Goal: Find specific page/section: Find specific page/section

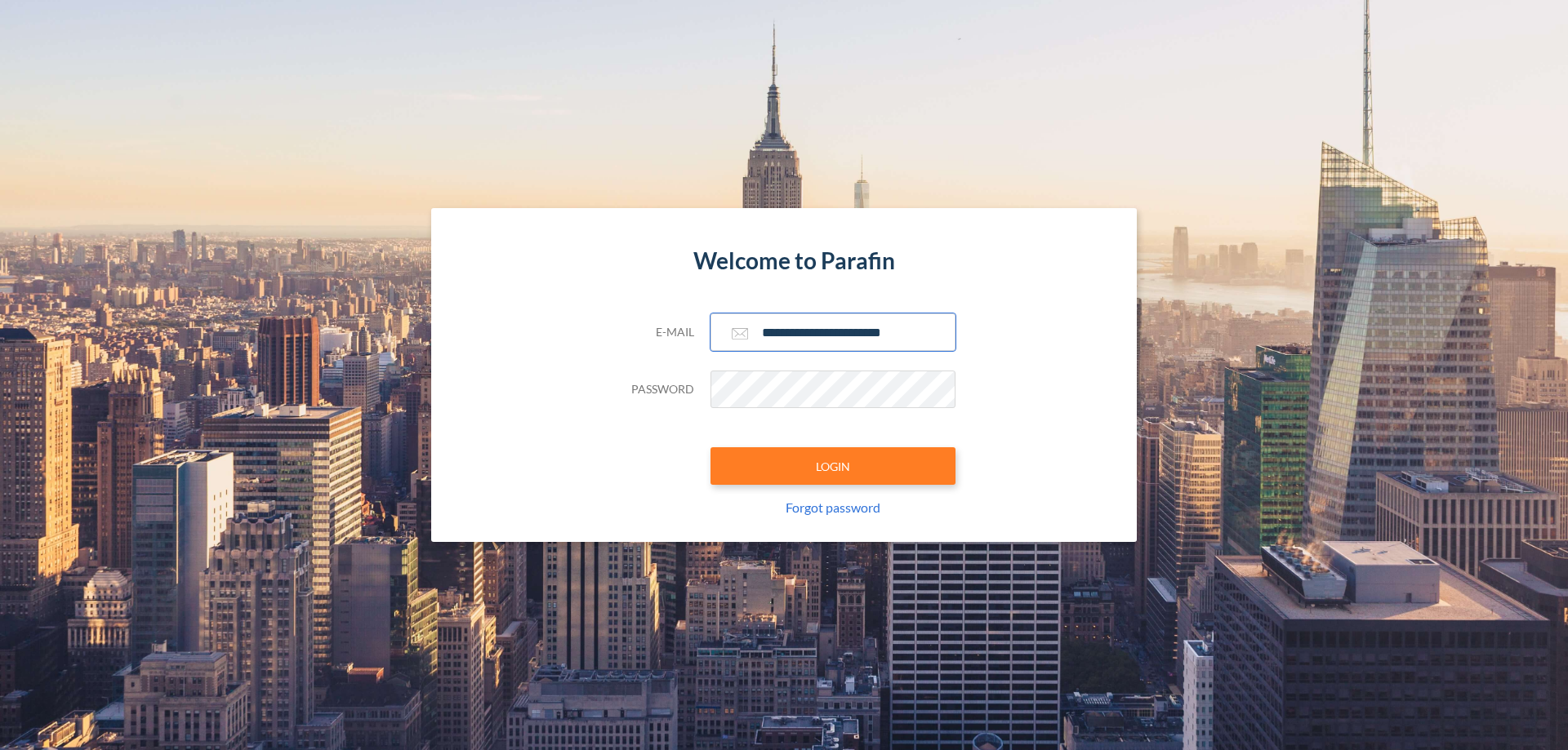
type input "**********"
click at [833, 466] on button "LOGIN" at bounding box center [832, 465] width 245 height 37
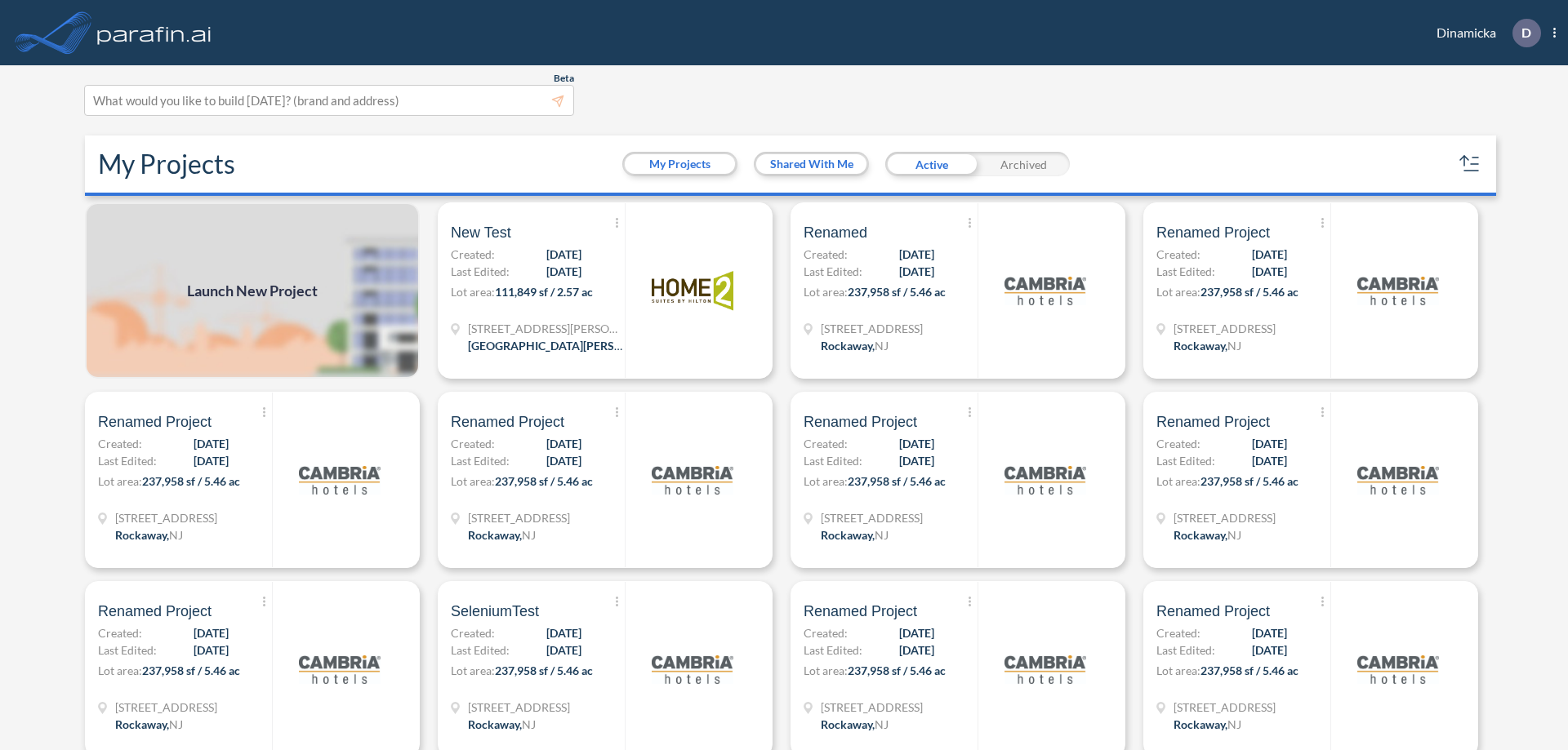
scroll to position [4, 0]
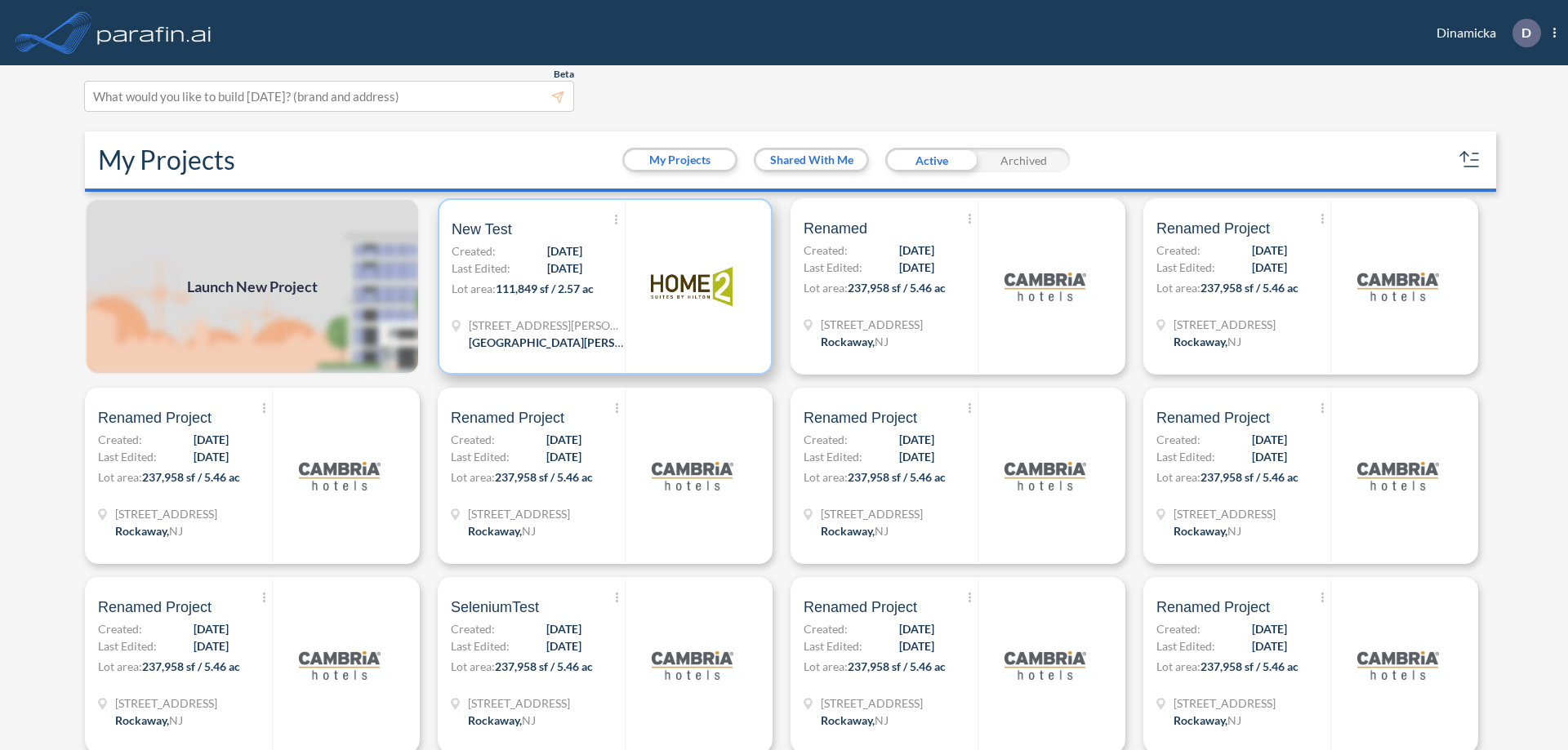
click at [602, 286] on p "Lot area: 111,849 sf / 2.57 ac" at bounding box center [538, 292] width 173 height 24
